Goal: Browse casually: Explore the website without a specific task or goal

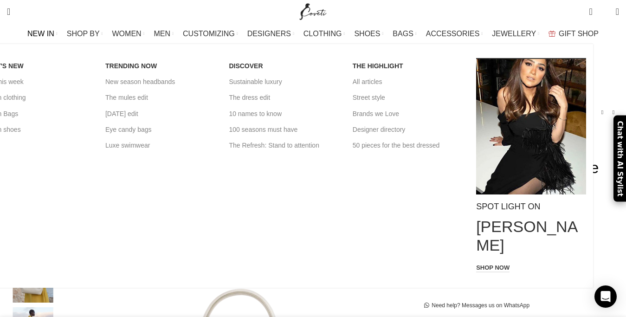
click at [58, 27] on link "NEW IN" at bounding box center [42, 34] width 30 height 19
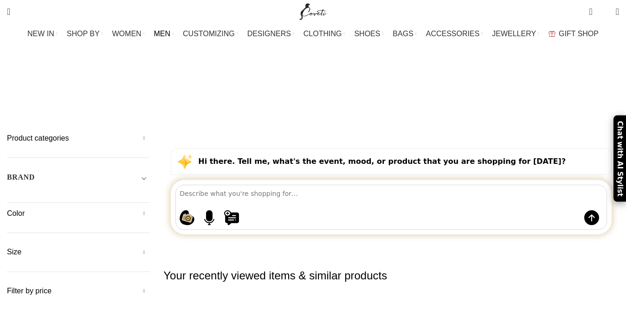
click at [361, 33] on span "SHOES" at bounding box center [367, 33] width 26 height 9
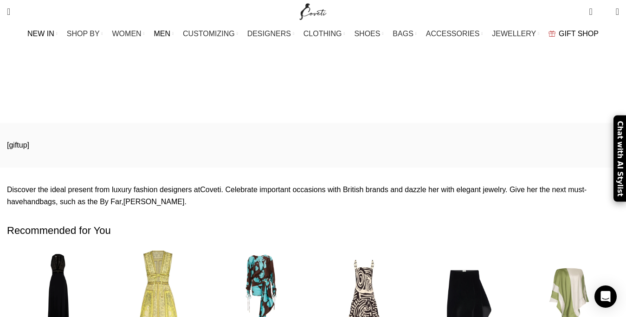
click at [171, 32] on span "MEN" at bounding box center [162, 33] width 17 height 9
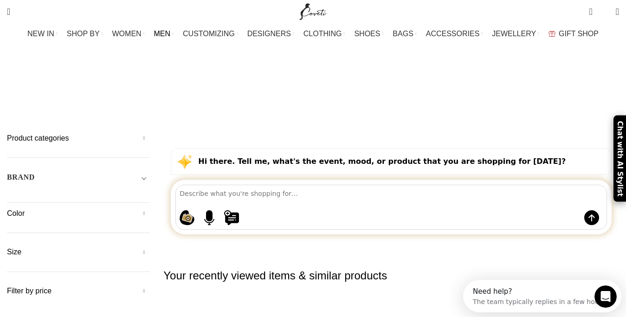
click at [566, 32] on span "GIFT SHOP" at bounding box center [579, 33] width 40 height 9
